Goal: Information Seeking & Learning: Learn about a topic

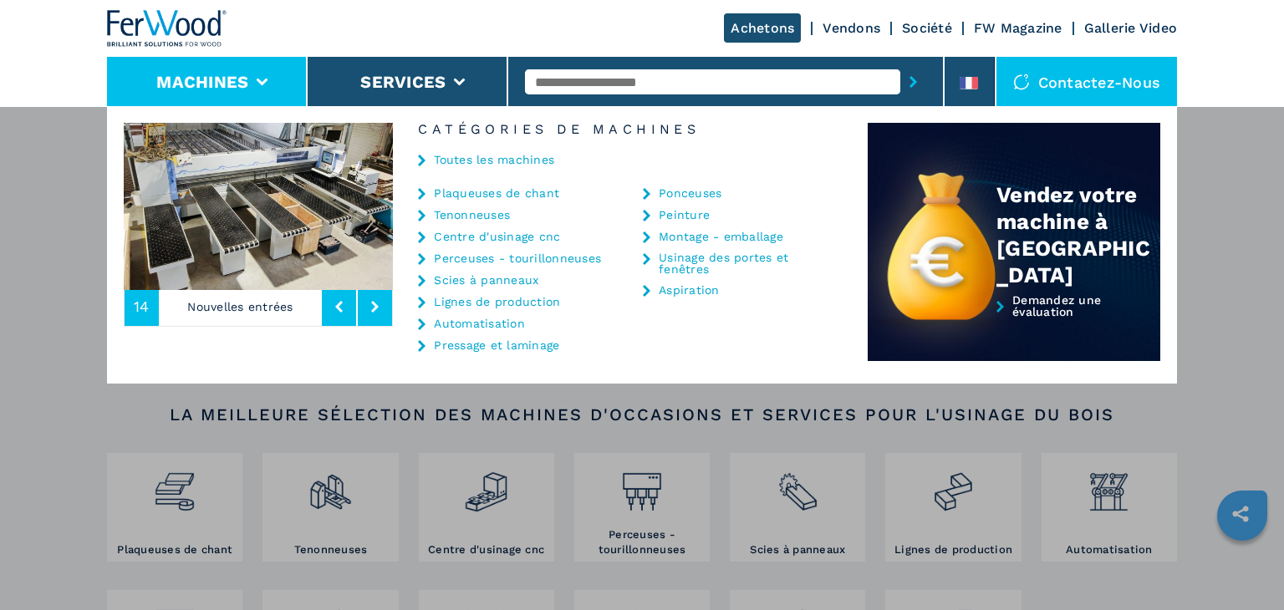
click at [485, 236] on link "Centre d'usinage cnc" at bounding box center [497, 237] width 126 height 12
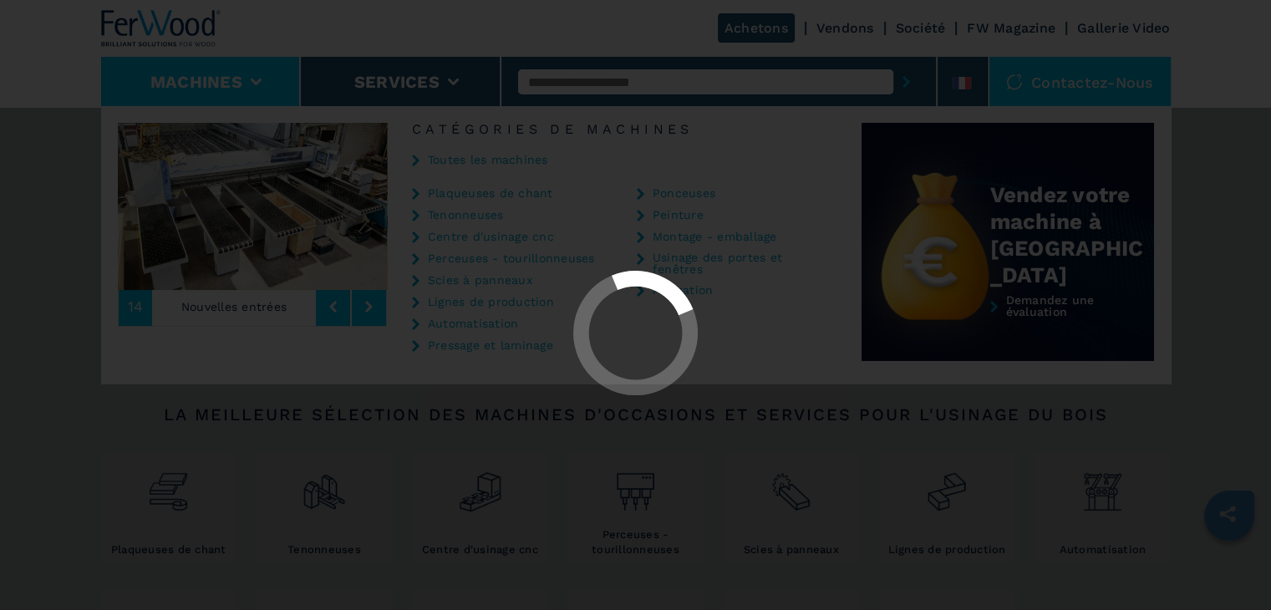
select select "**********"
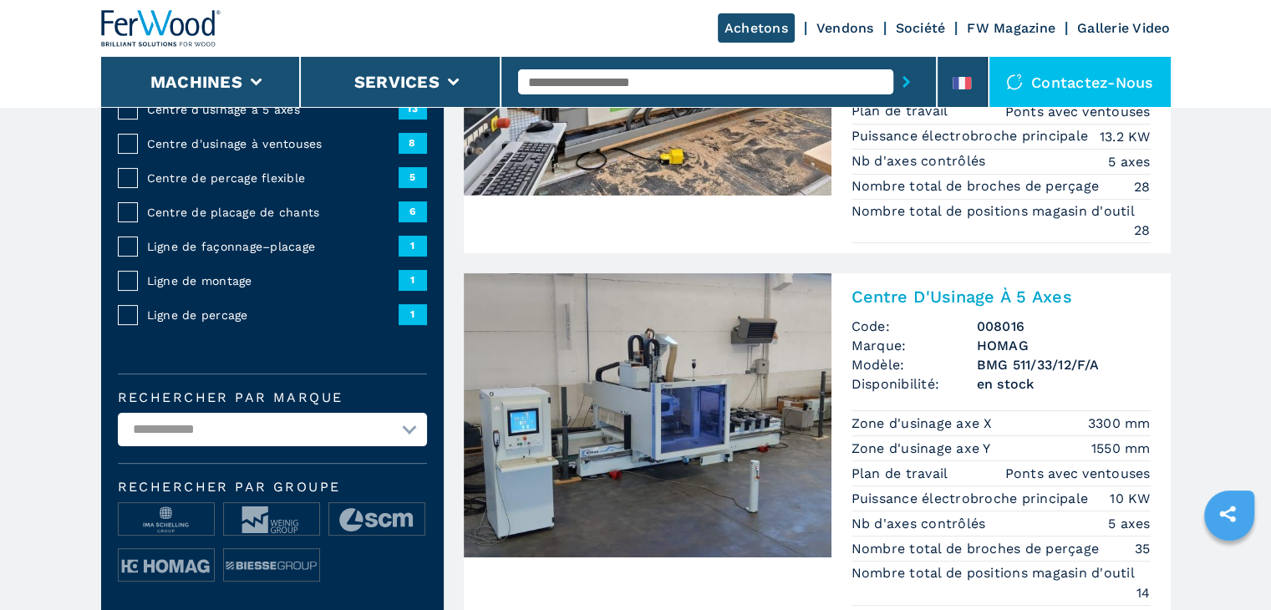
scroll to position [418, 0]
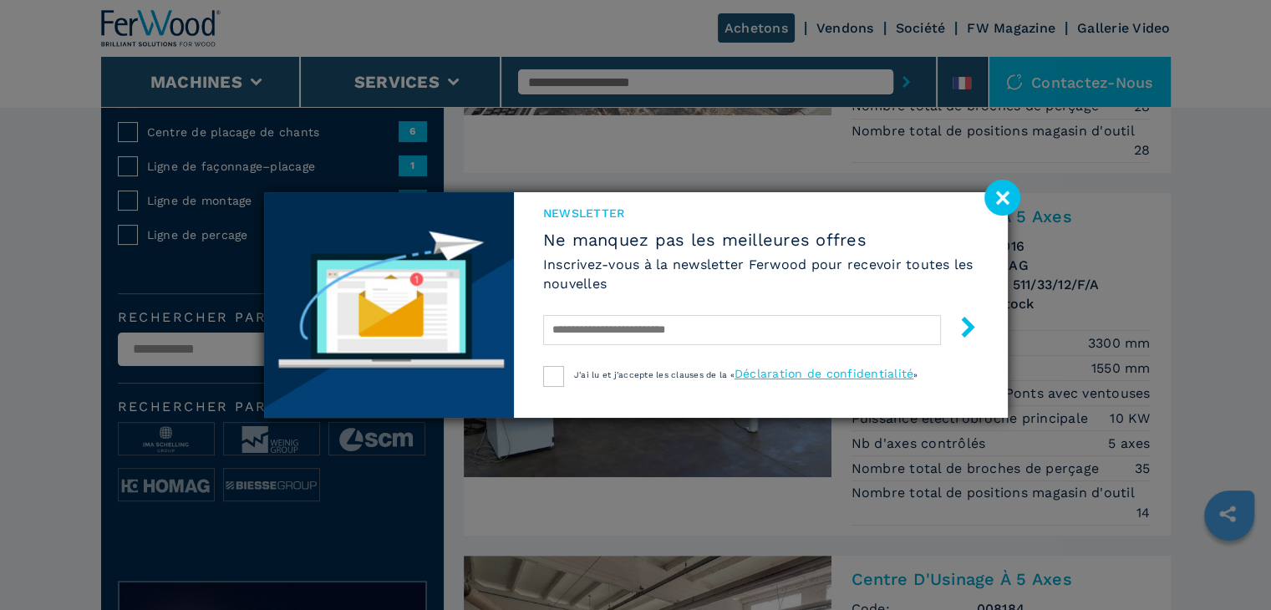
click at [997, 193] on image at bounding box center [1002, 198] width 36 height 36
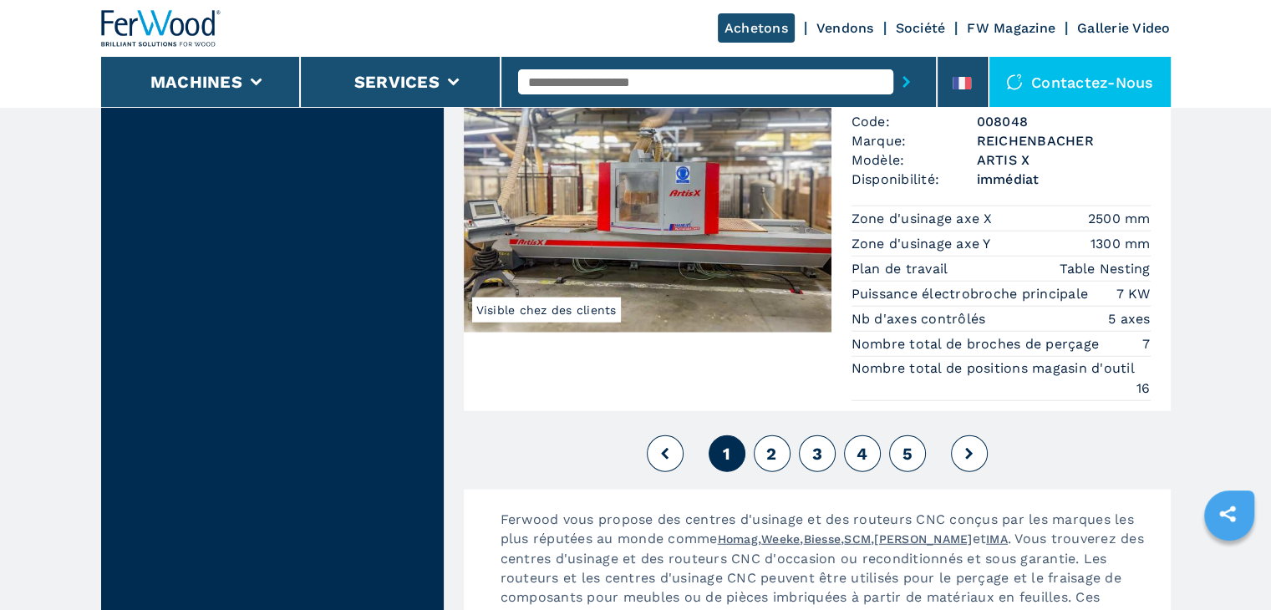
scroll to position [4513, 0]
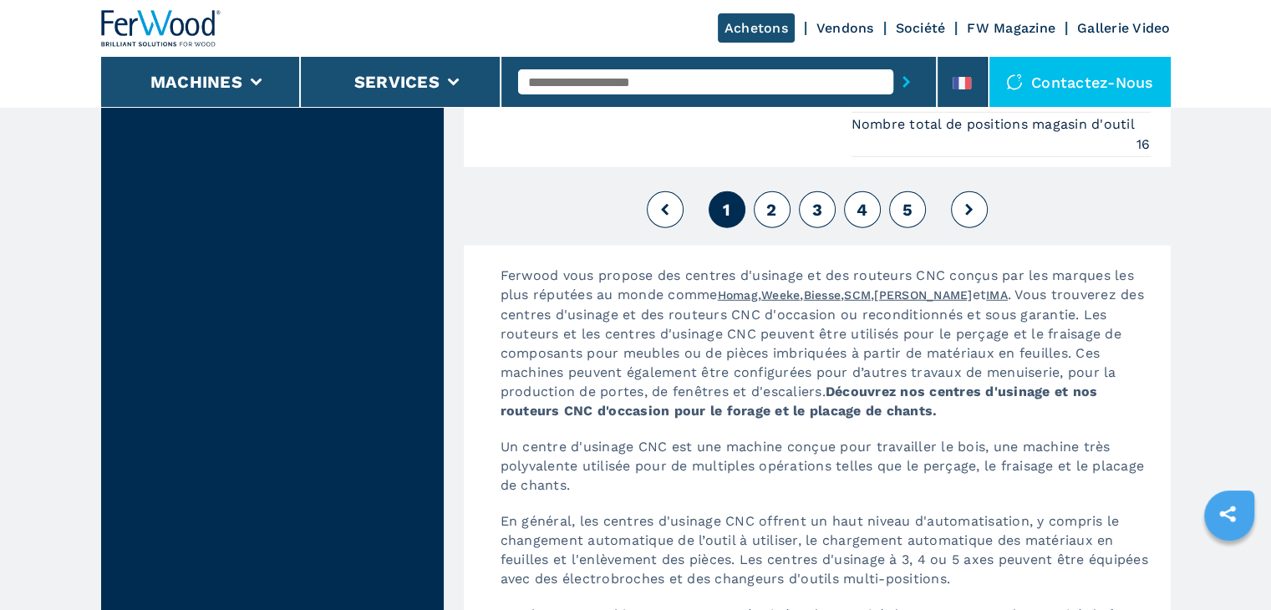
click at [775, 200] on span "2" at bounding box center [771, 210] width 10 height 20
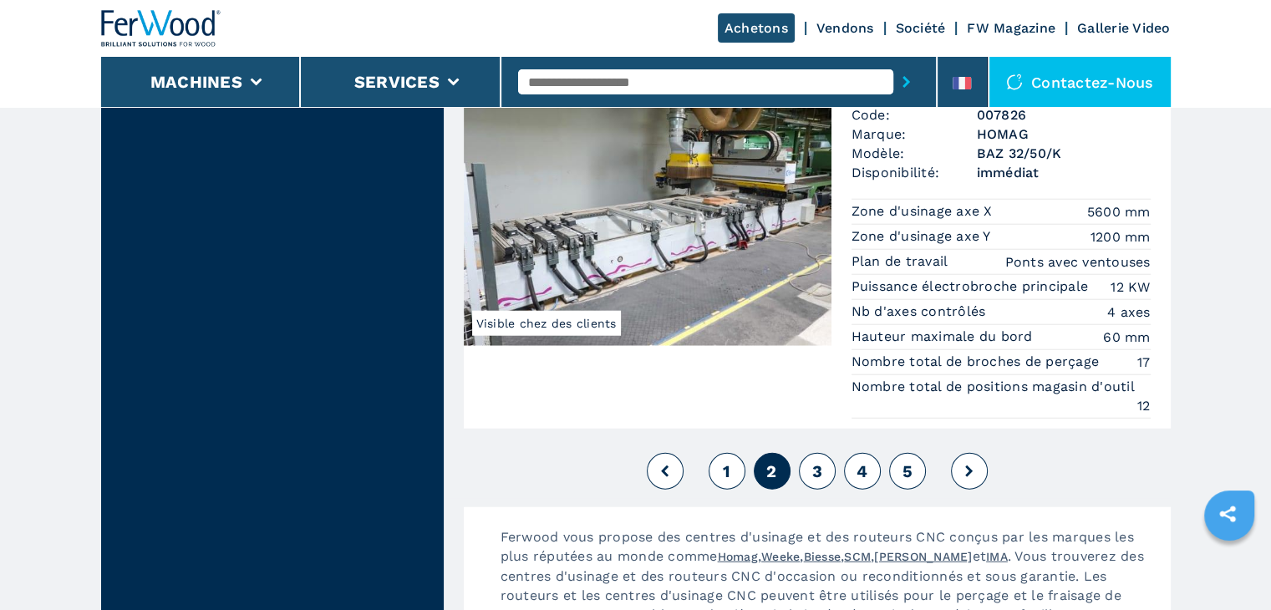
scroll to position [4345, 0]
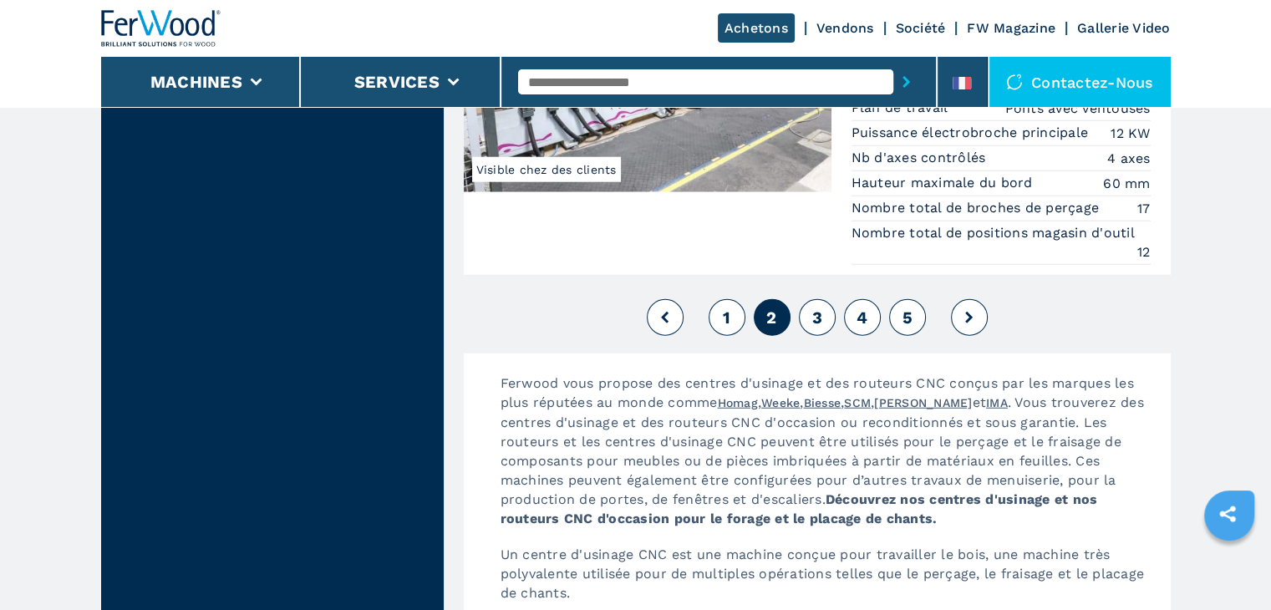
click at [826, 312] on button "3" at bounding box center [817, 317] width 37 height 37
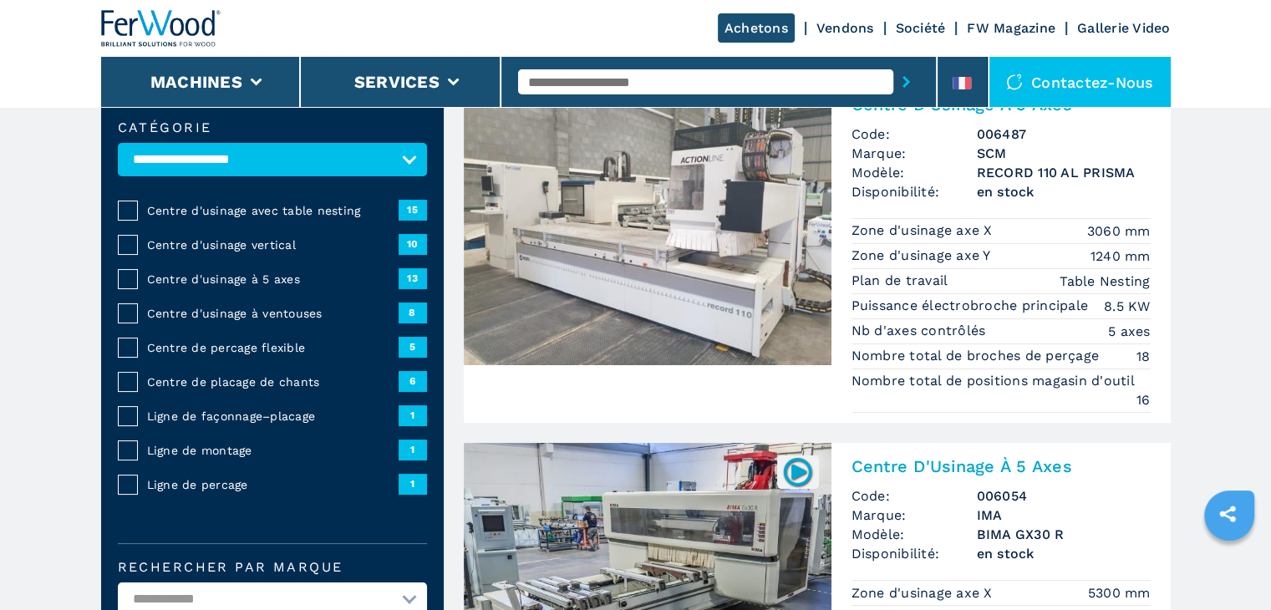
scroll to position [167, 0]
click at [316, 215] on span "Centre d'usinage avec table nesting" at bounding box center [273, 211] width 252 height 17
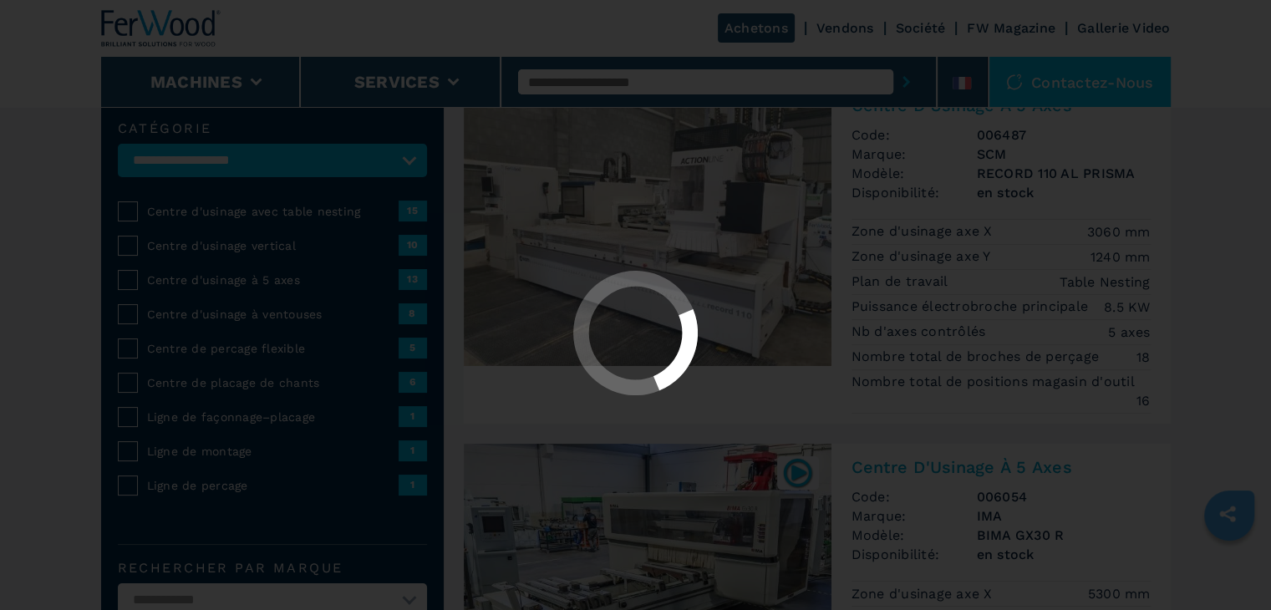
select select "**********"
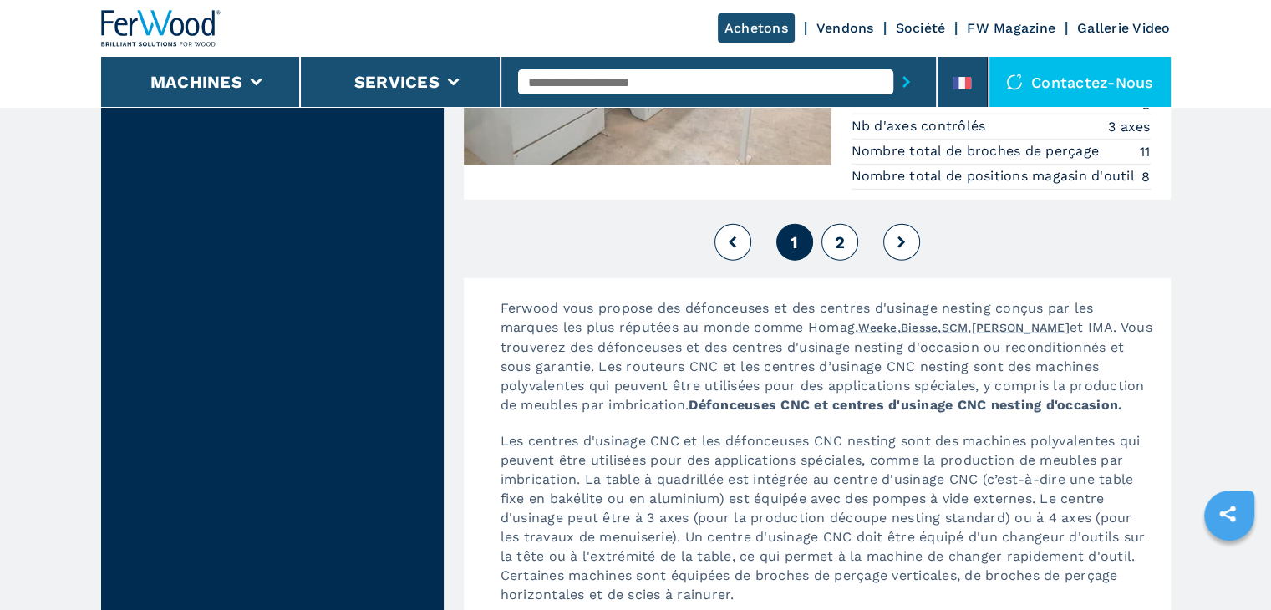
scroll to position [4672, 0]
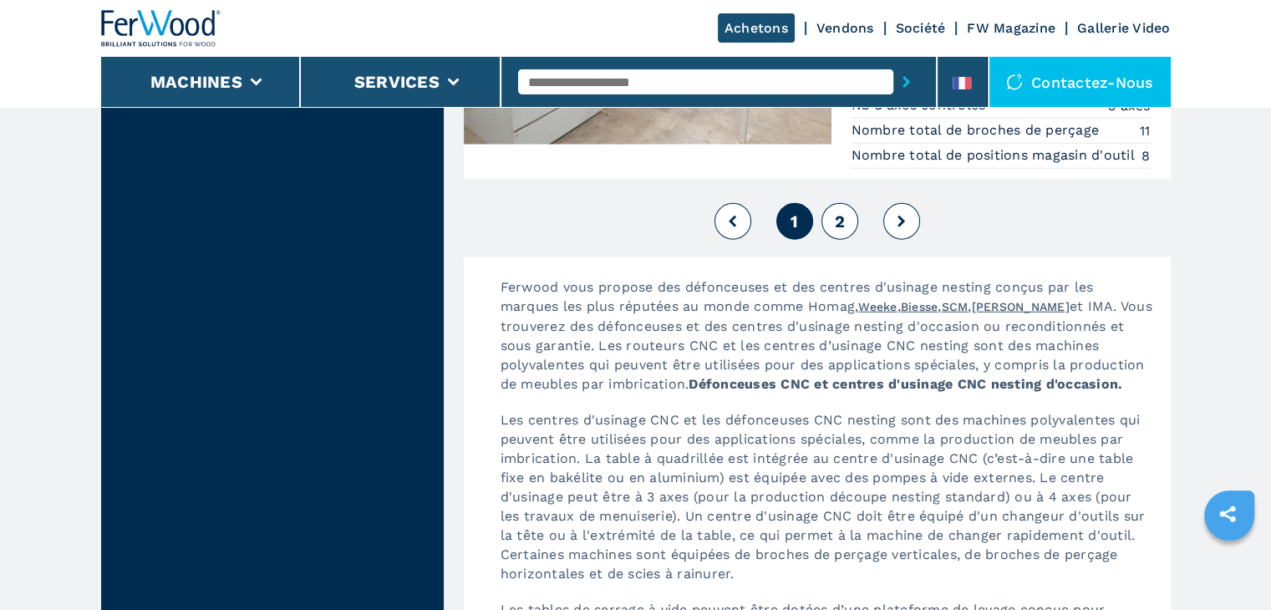
click at [842, 211] on span "2" at bounding box center [839, 221] width 10 height 20
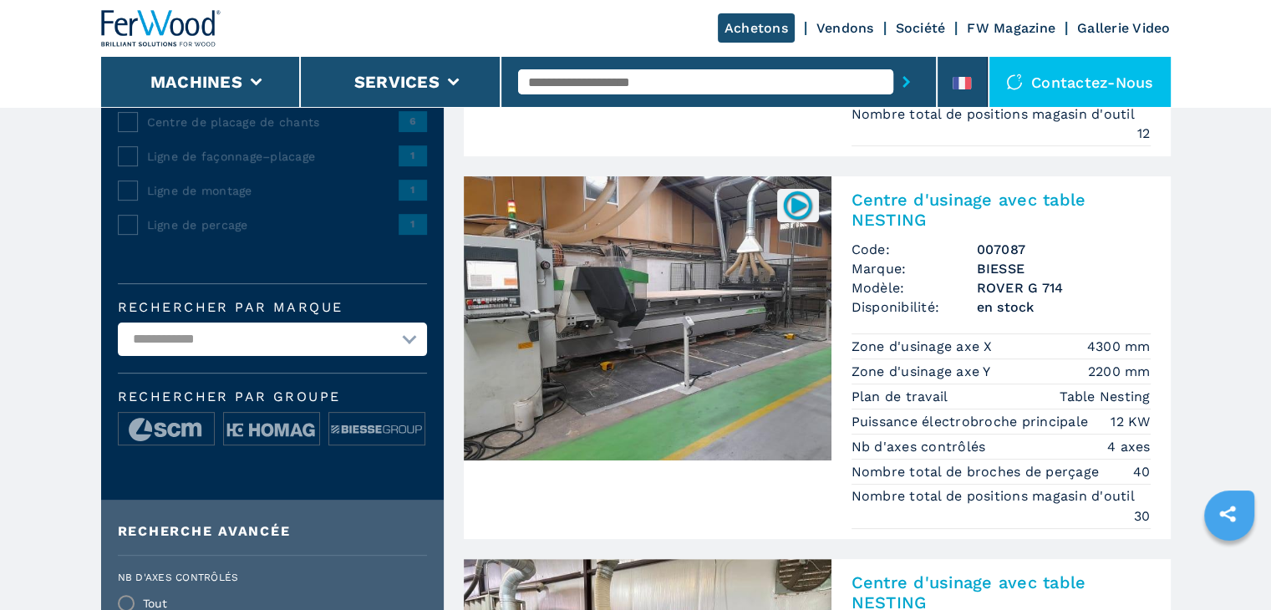
scroll to position [418, 0]
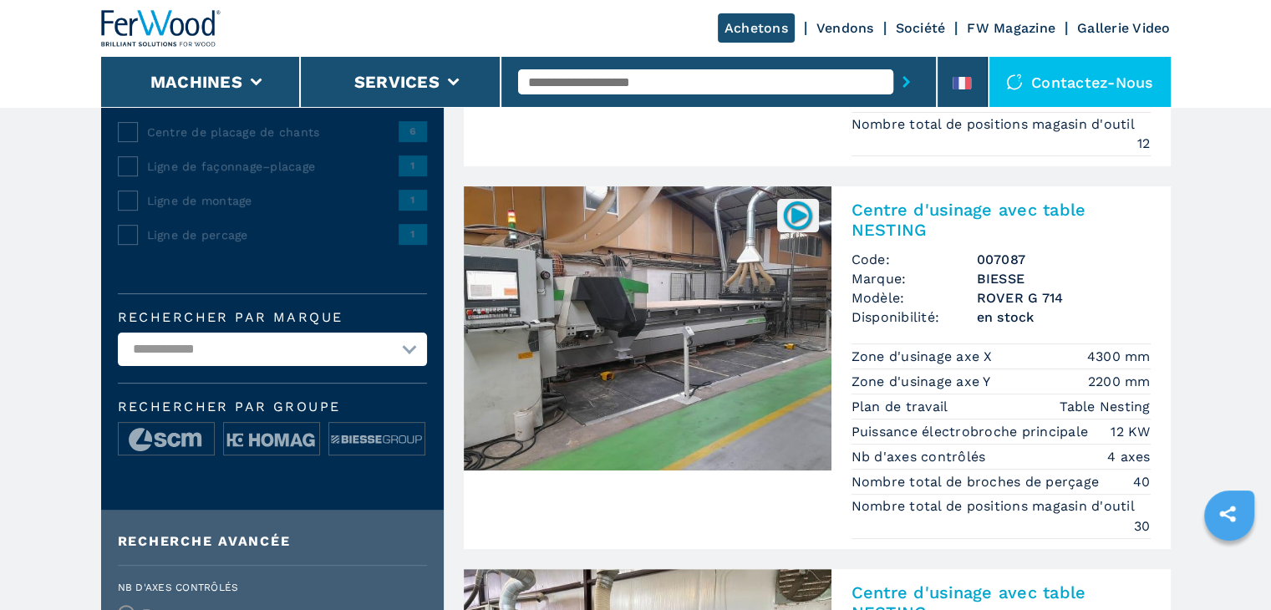
click at [686, 285] on img at bounding box center [648, 328] width 368 height 284
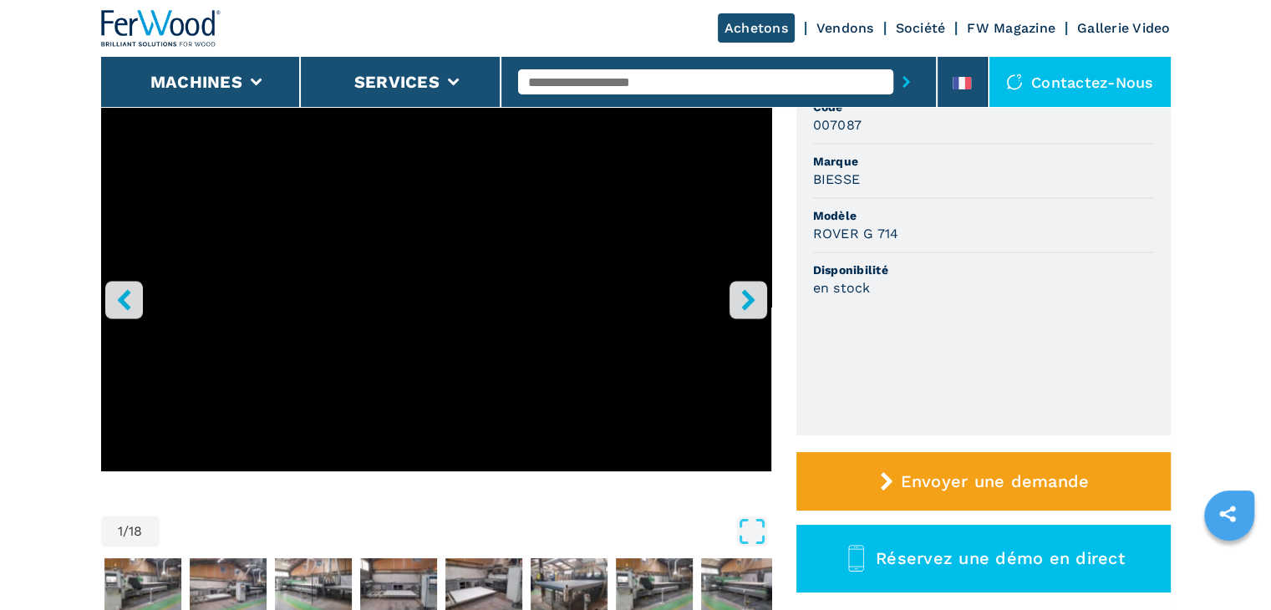
scroll to position [167, 0]
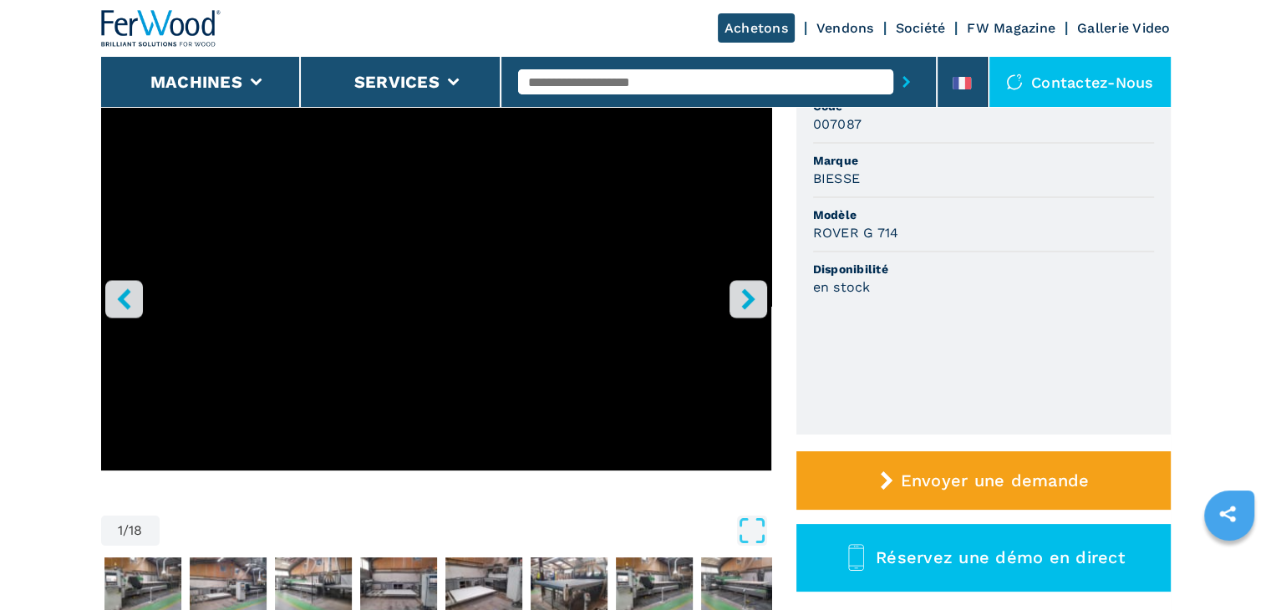
click at [743, 298] on icon "right-button" at bounding box center [748, 298] width 21 height 21
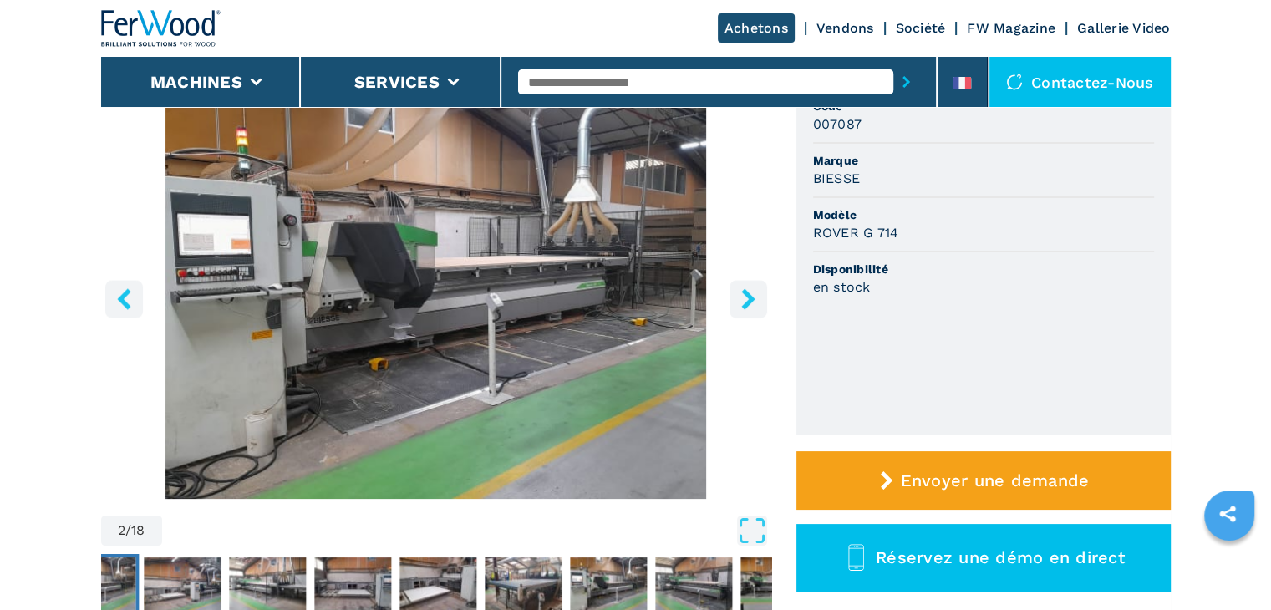
click at [743, 298] on icon "right-button" at bounding box center [748, 298] width 21 height 21
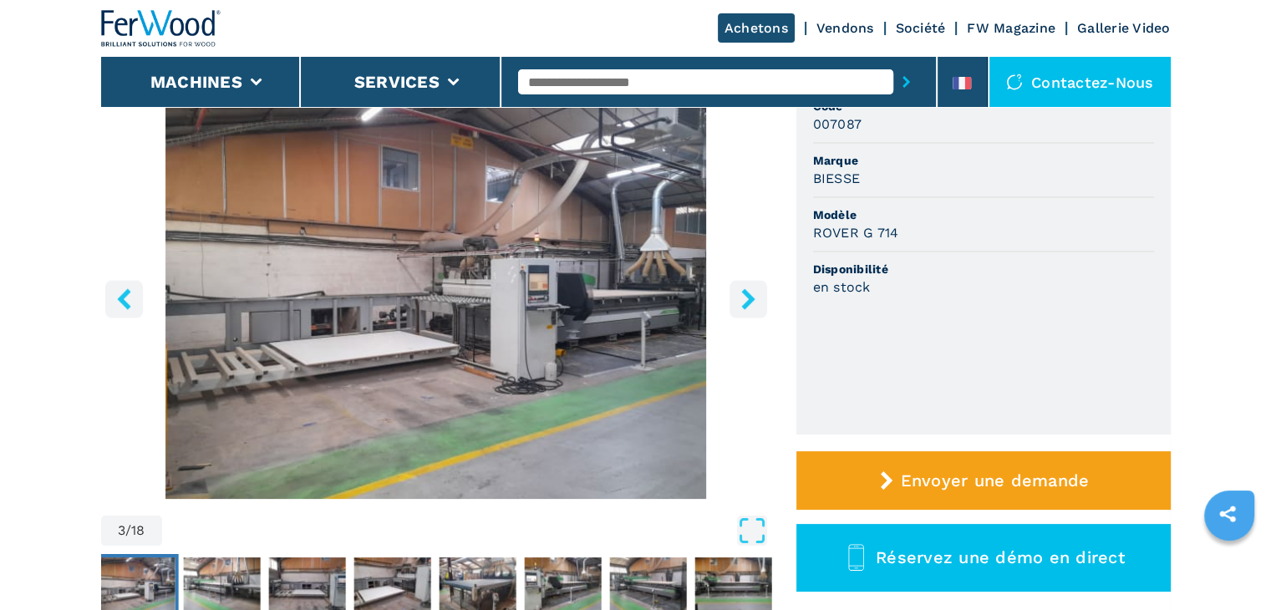
click at [743, 298] on icon "right-button" at bounding box center [748, 298] width 21 height 21
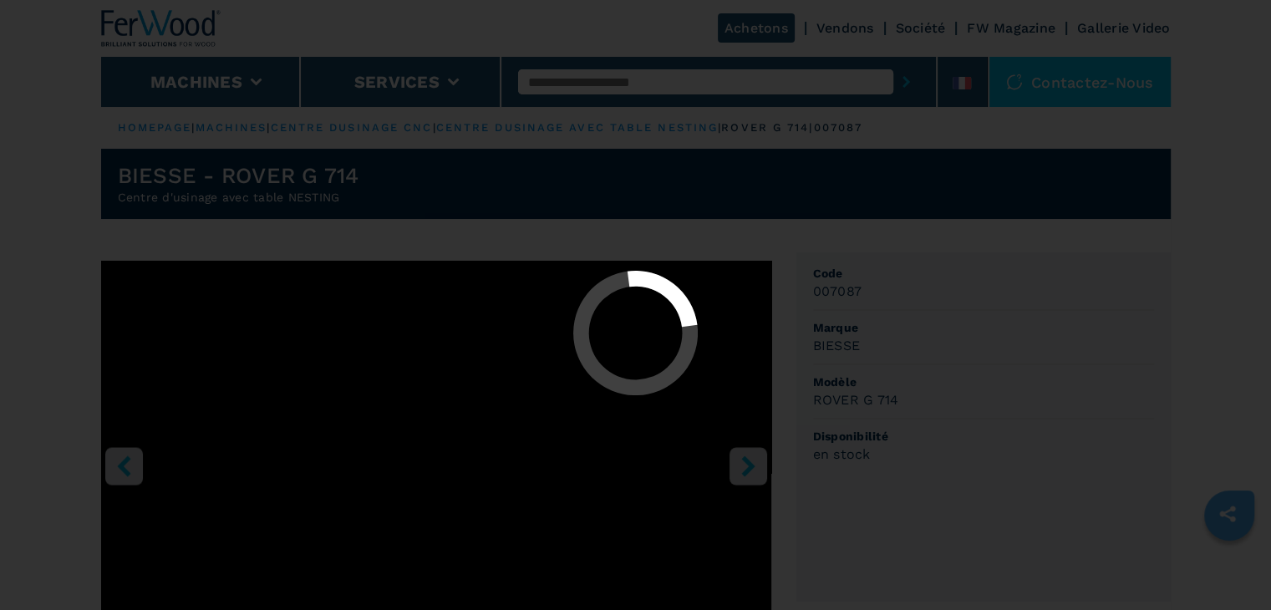
select select "**********"
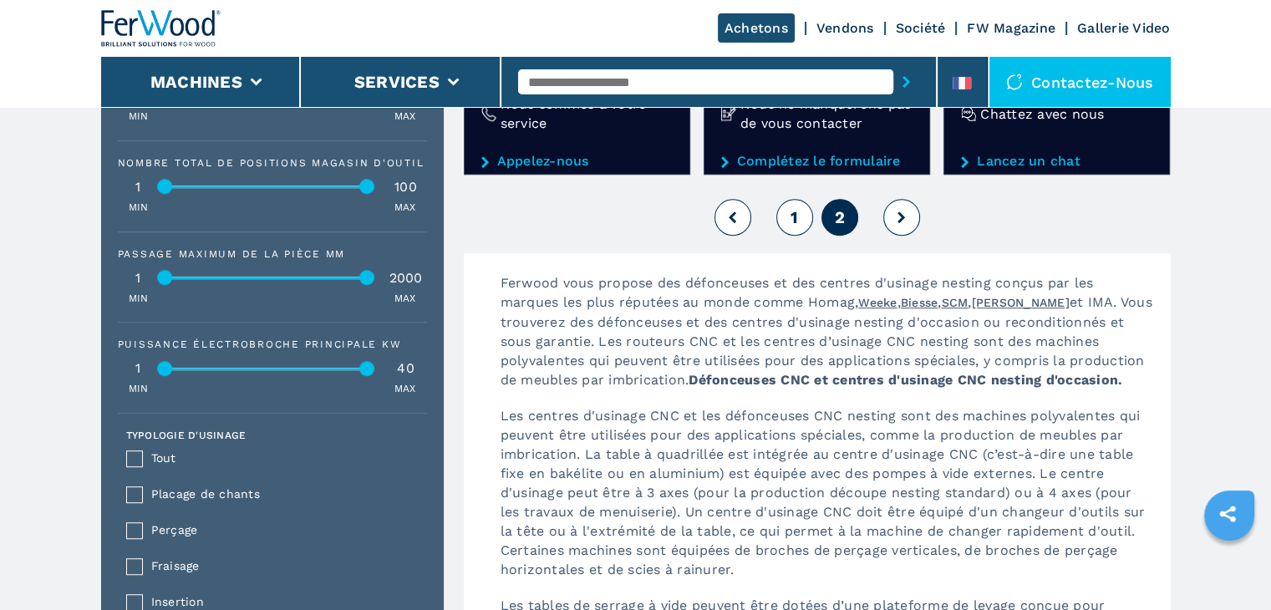
scroll to position [1239, 0]
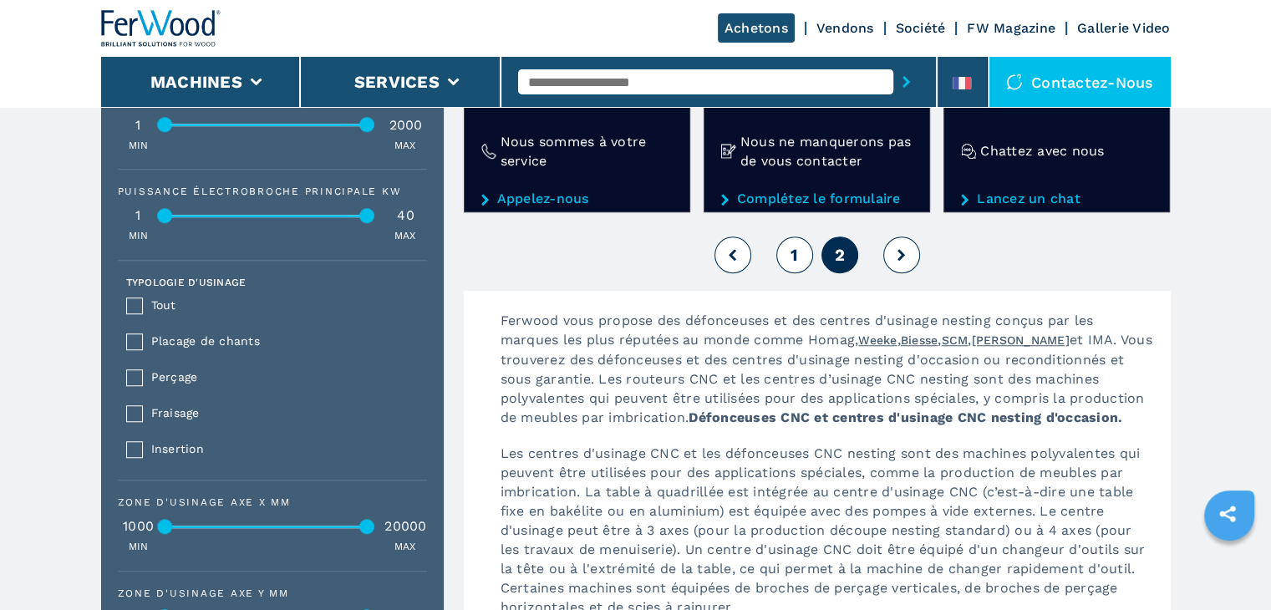
click at [802, 247] on button "1" at bounding box center [794, 254] width 37 height 37
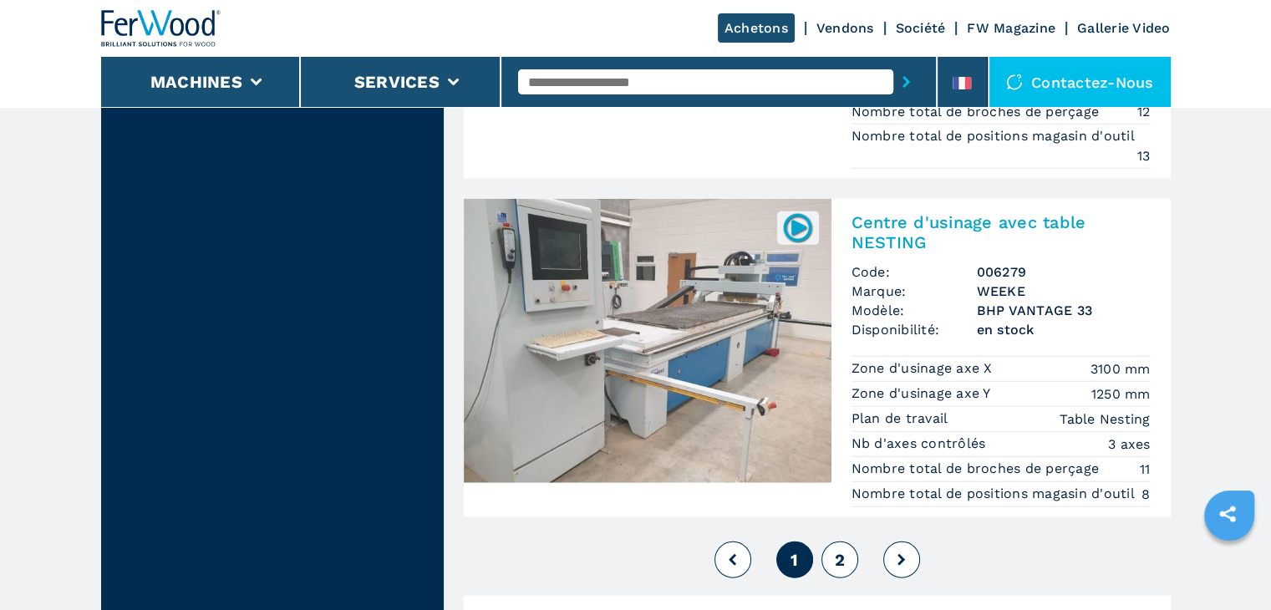
scroll to position [4345, 0]
